Goal: Use online tool/utility: Utilize a website feature to perform a specific function

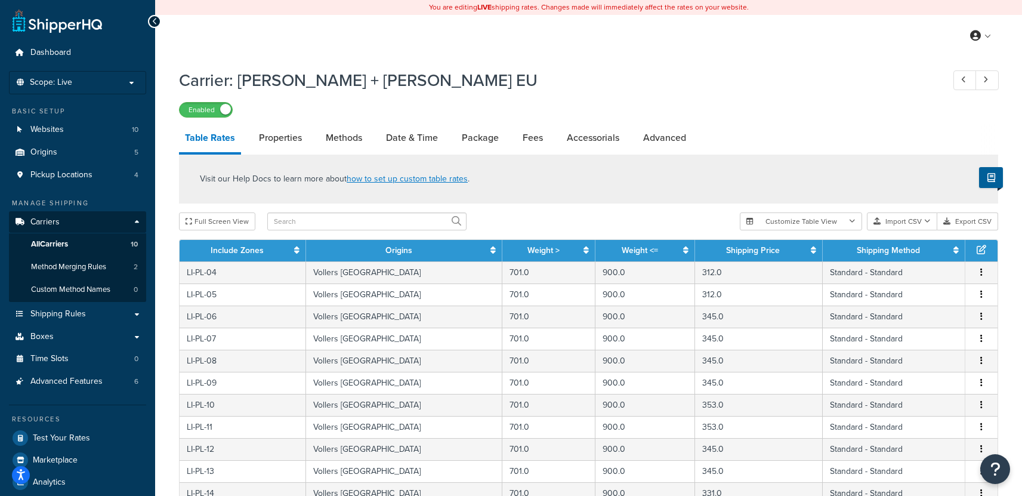
select select "25"
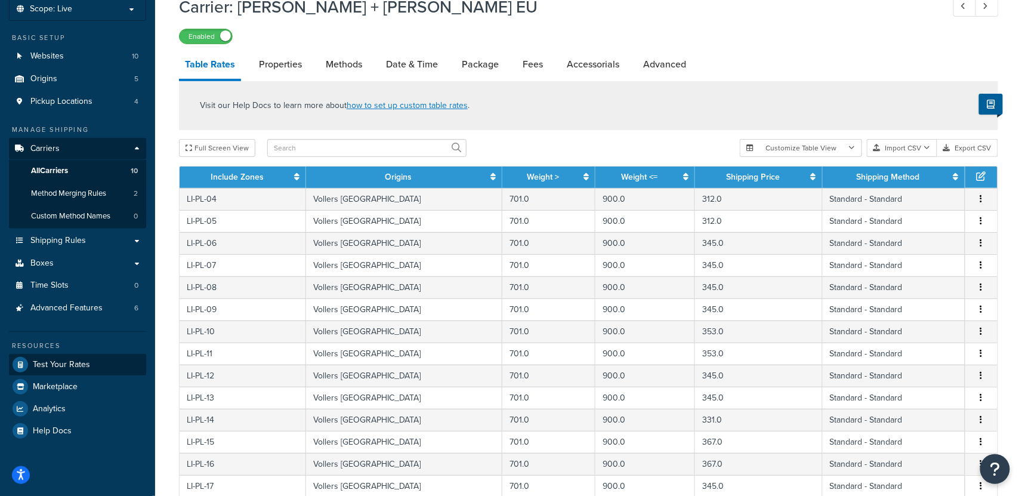
scroll to position [90, 0]
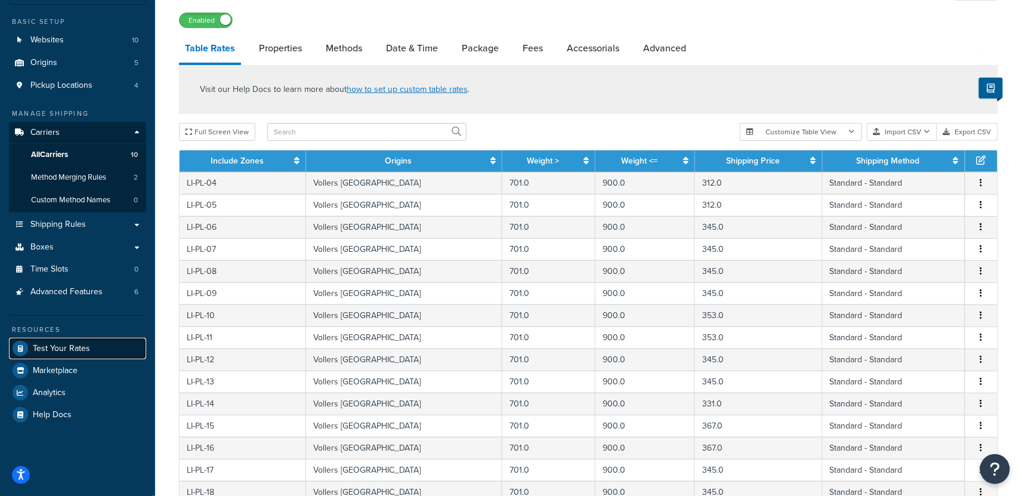
click at [68, 348] on span "Test Your Rates" at bounding box center [61, 349] width 57 height 10
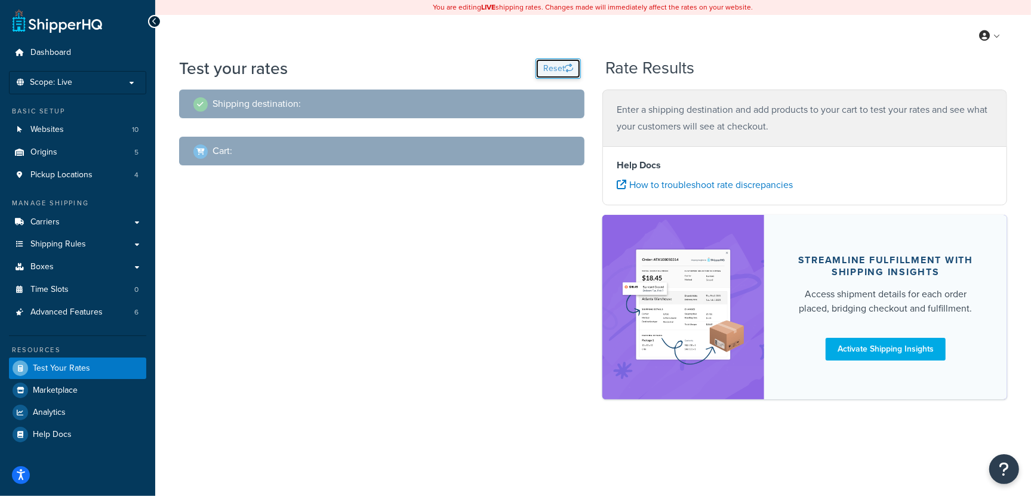
click at [557, 71] on button "Reset" at bounding box center [557, 68] width 45 height 20
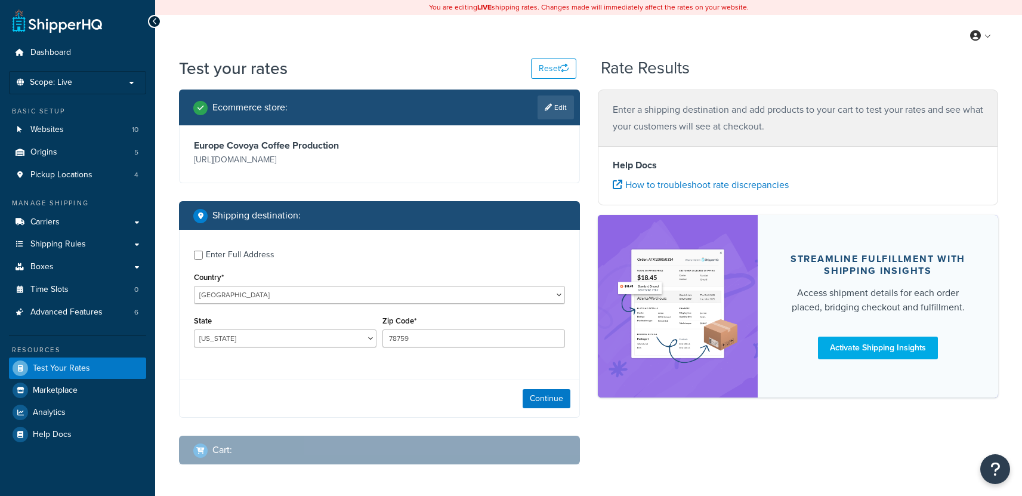
select select "[GEOGRAPHIC_DATA]"
click at [57, 363] on span "Test Your Rates" at bounding box center [61, 368] width 57 height 10
click at [270, 295] on select "United States United Kingdom Afghanistan Åland Islands Albania Algeria American…" at bounding box center [379, 295] width 371 height 18
select select "DE"
click at [194, 286] on select "United States United Kingdom Afghanistan Åland Islands Albania Algeria American…" at bounding box center [379, 295] width 371 height 18
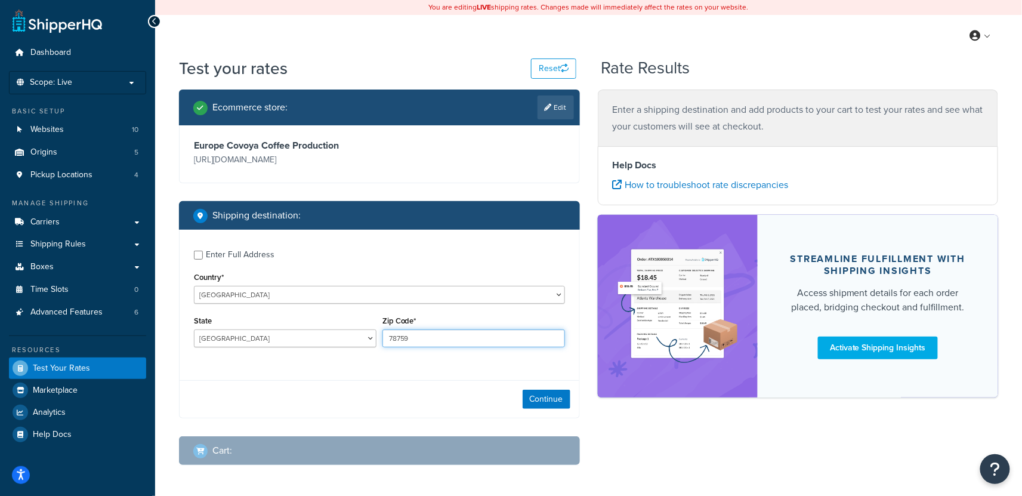
drag, startPoint x: 421, startPoint y: 339, endPoint x: 312, endPoint y: 325, distance: 110.1
click at [312, 325] on div "State Baden-Wuerttemberg Bayern Berlin Brandenburg Bremen Hamburg Hessen Meckle…" at bounding box center [379, 335] width 377 height 44
paste input "0190"
type input "70190"
click at [548, 404] on button "Continue" at bounding box center [547, 398] width 48 height 19
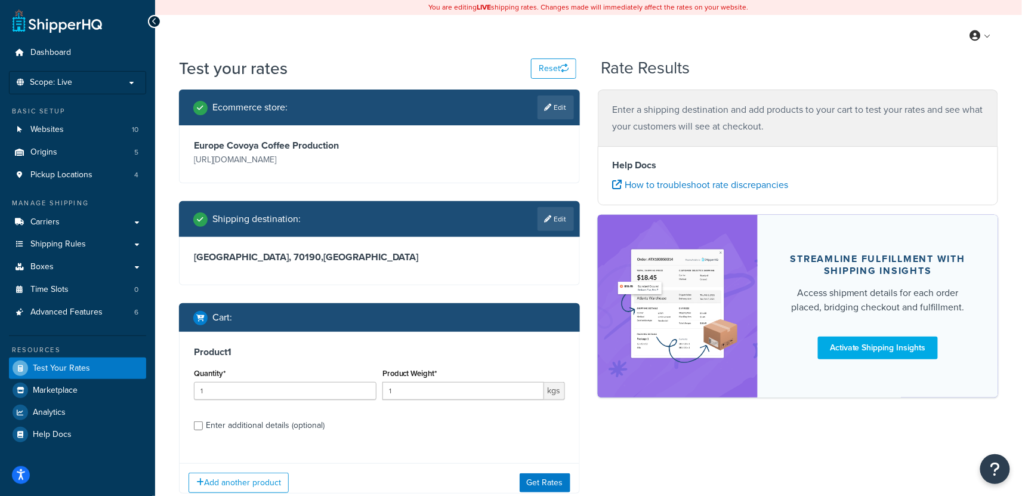
scroll to position [66, 0]
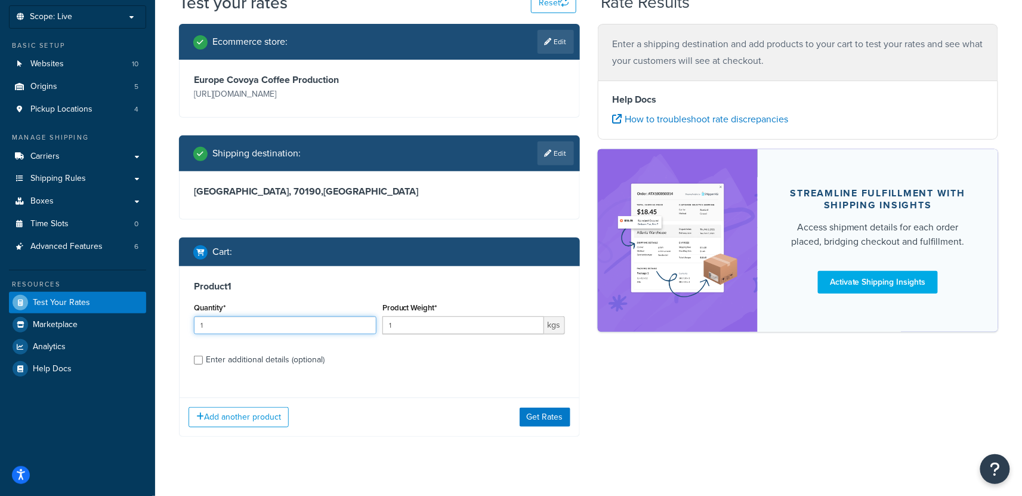
click at [314, 326] on input "1" at bounding box center [285, 325] width 183 height 18
type input "6"
click at [440, 324] on input "1" at bounding box center [463, 325] width 162 height 18
type input "60"
click at [561, 414] on button "Get Rates" at bounding box center [545, 417] width 51 height 19
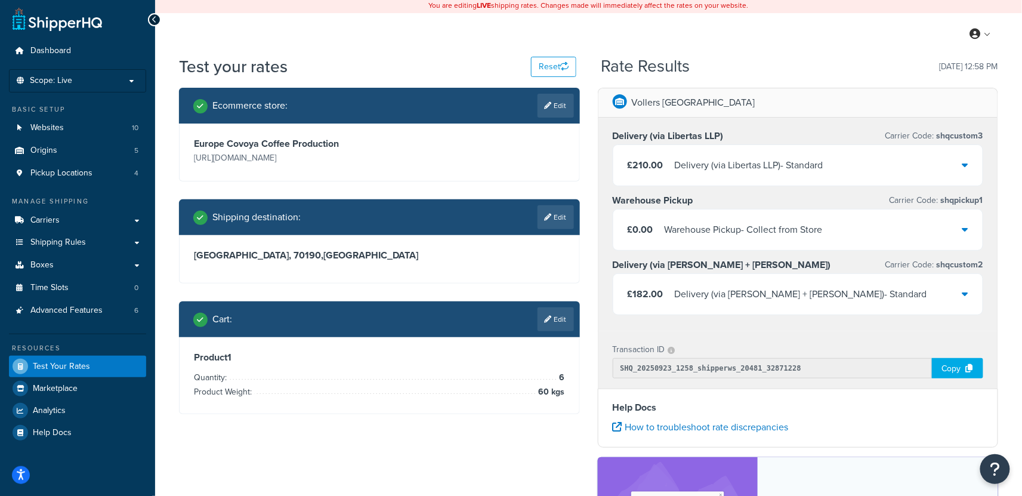
scroll to position [2, 0]
click at [968, 291] on icon at bounding box center [965, 294] width 6 height 10
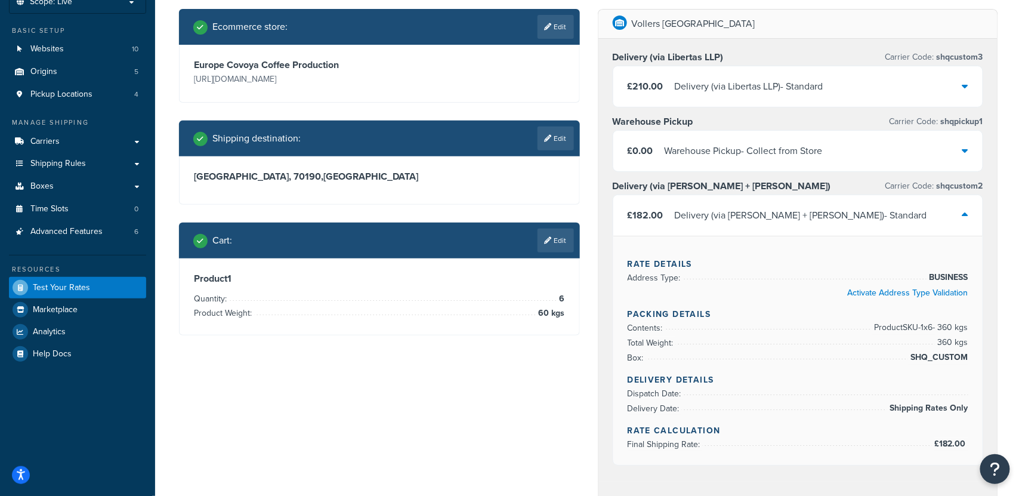
scroll to position [70, 0]
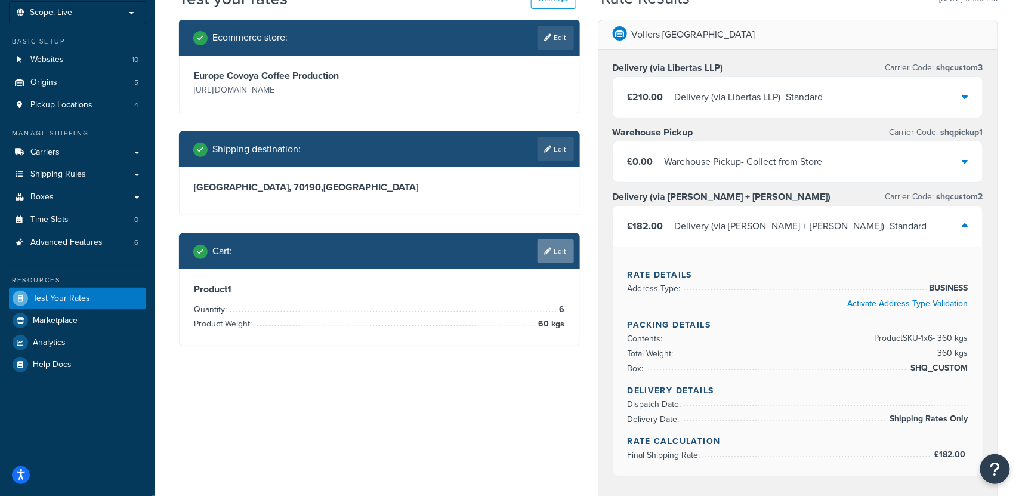
click at [560, 254] on link "Edit" at bounding box center [556, 251] width 36 height 24
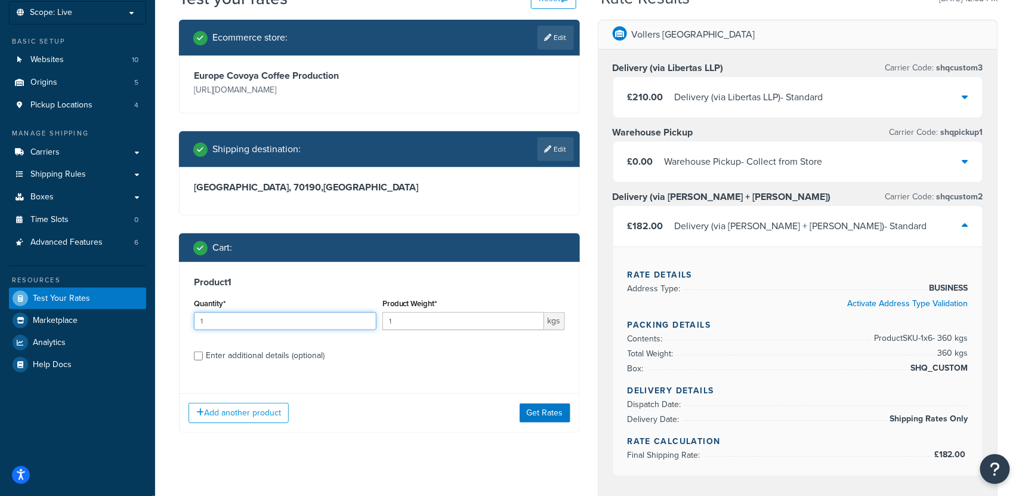
click at [255, 320] on input "1" at bounding box center [285, 321] width 183 height 18
type input "5"
click at [408, 313] on input "1" at bounding box center [463, 321] width 162 height 18
type input "60"
click at [563, 417] on button "Get Rates" at bounding box center [545, 412] width 51 height 19
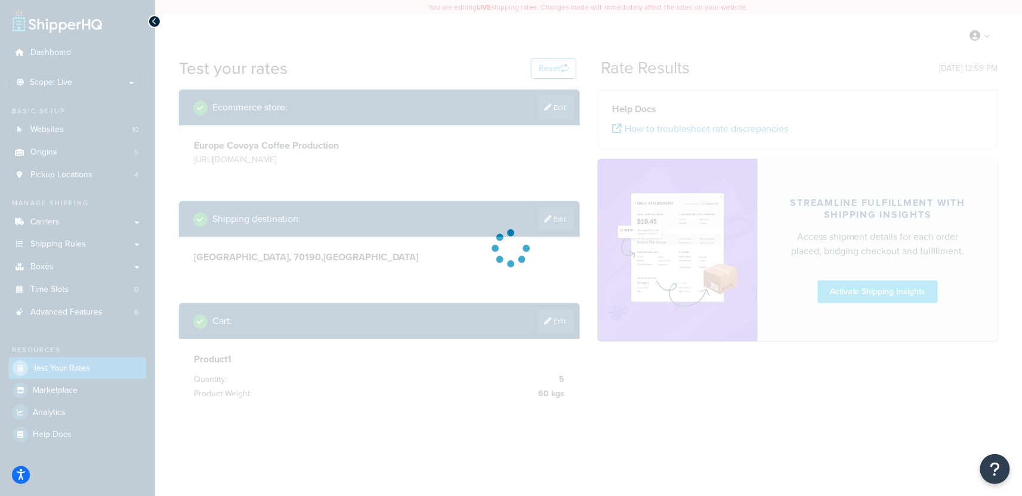
scroll to position [0, 0]
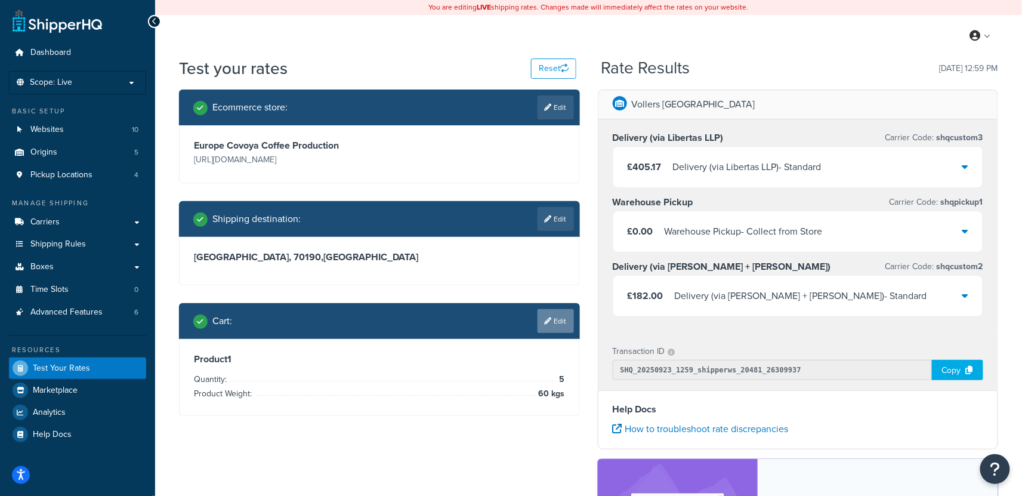
click at [553, 326] on link "Edit" at bounding box center [556, 321] width 36 height 24
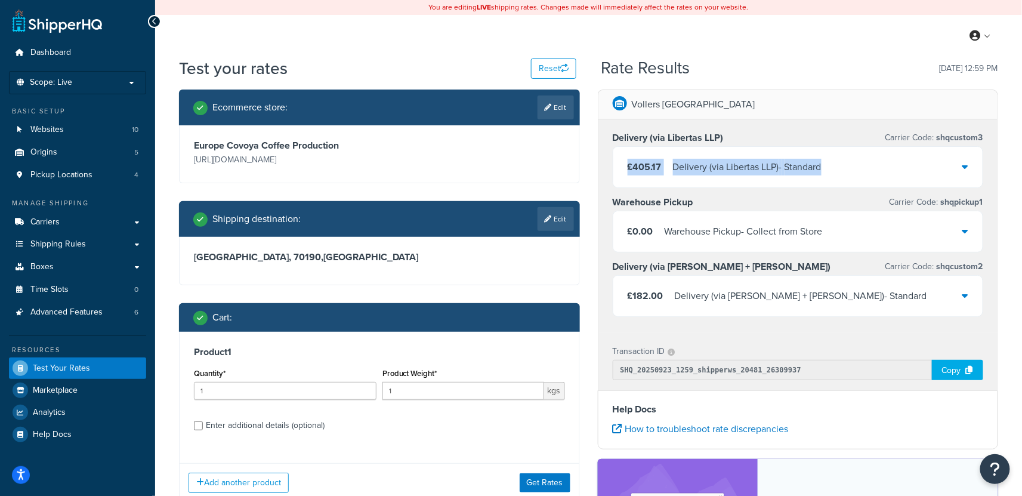
drag, startPoint x: 795, startPoint y: 164, endPoint x: 597, endPoint y: 158, distance: 198.2
click at [597, 158] on div "Vollers Hamburg Delivery (via Libertas LLP) Carrier Code: shqcustom3 £405.17 De…" at bounding box center [798, 372] width 419 height 564
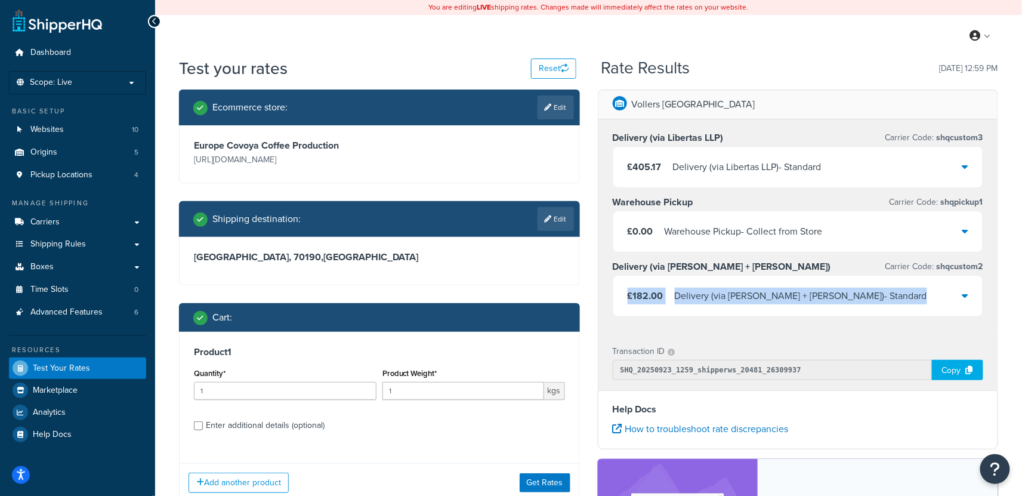
drag, startPoint x: 854, startPoint y: 298, endPoint x: 640, endPoint y: 285, distance: 214.6
click at [640, 285] on div "£182.00 Delivery (via Kuehne + Nagel) - Standard" at bounding box center [798, 296] width 370 height 41
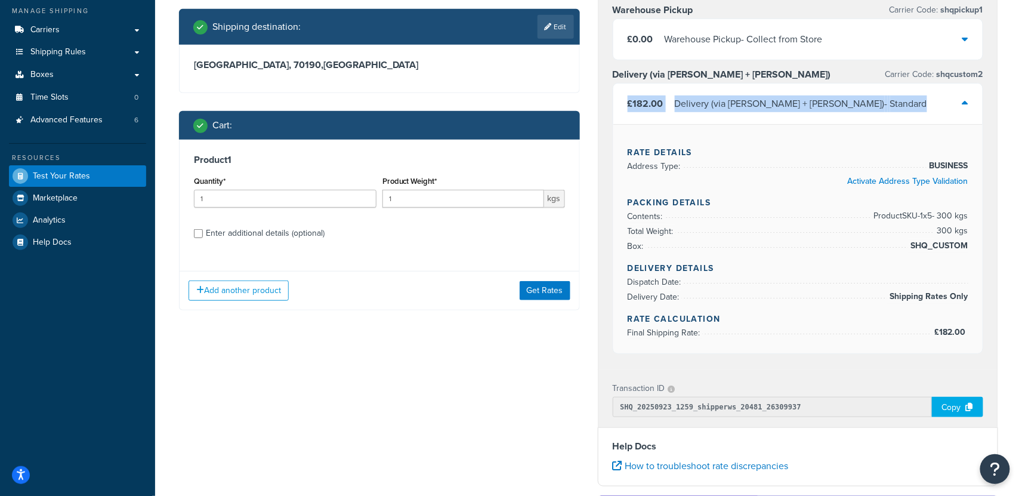
scroll to position [193, 0]
